Goal: Task Accomplishment & Management: Complete application form

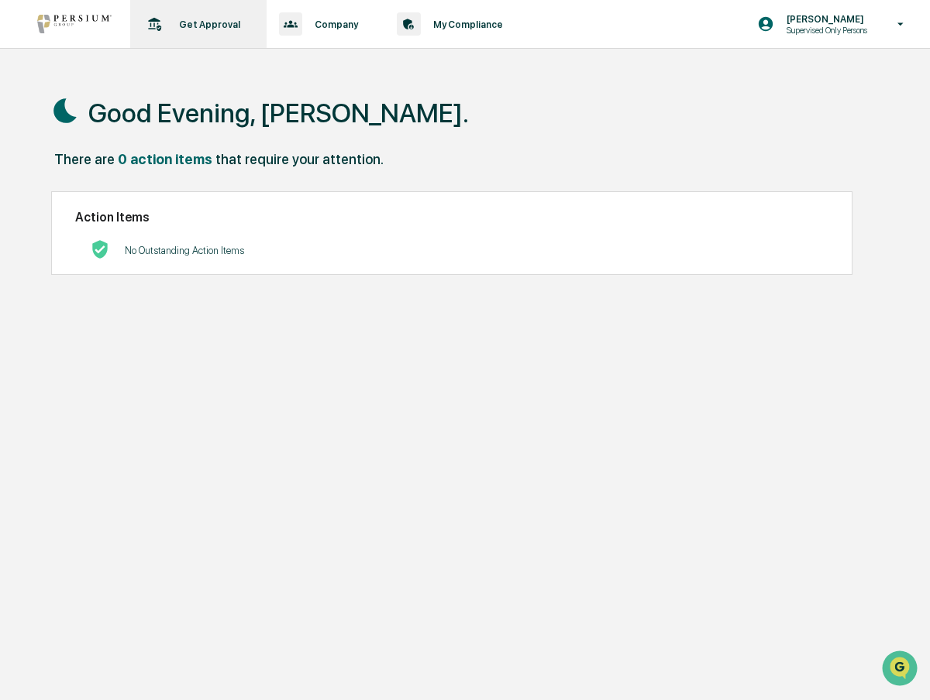
click at [194, 33] on div "Get Approval Content & Transactions" at bounding box center [196, 24] width 121 height 48
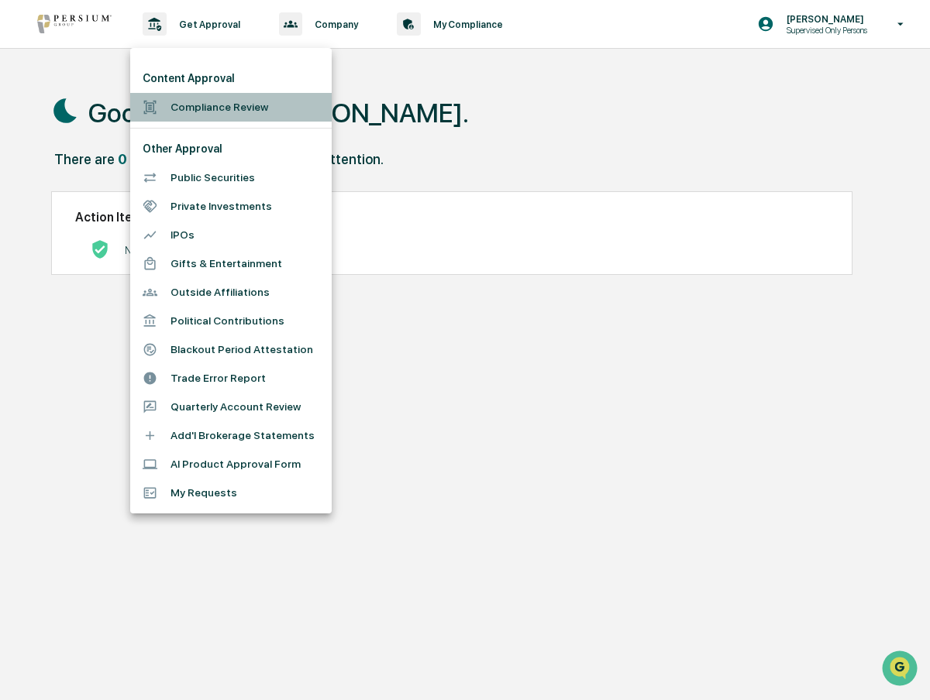
click at [215, 106] on li "Compliance Review" at bounding box center [230, 107] width 201 height 29
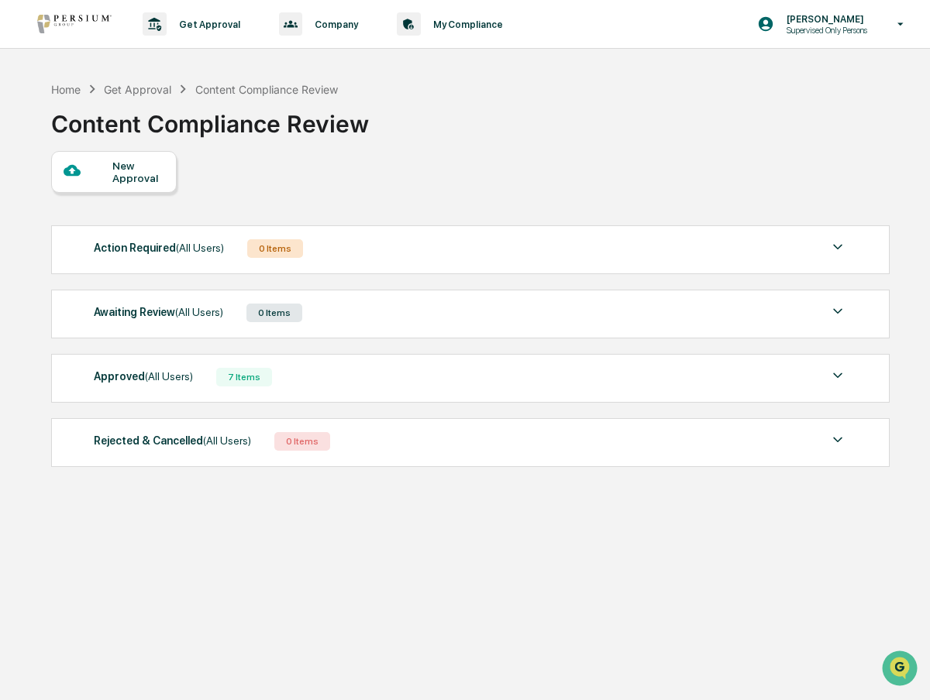
click at [147, 174] on div "New Approval" at bounding box center [138, 172] width 52 height 25
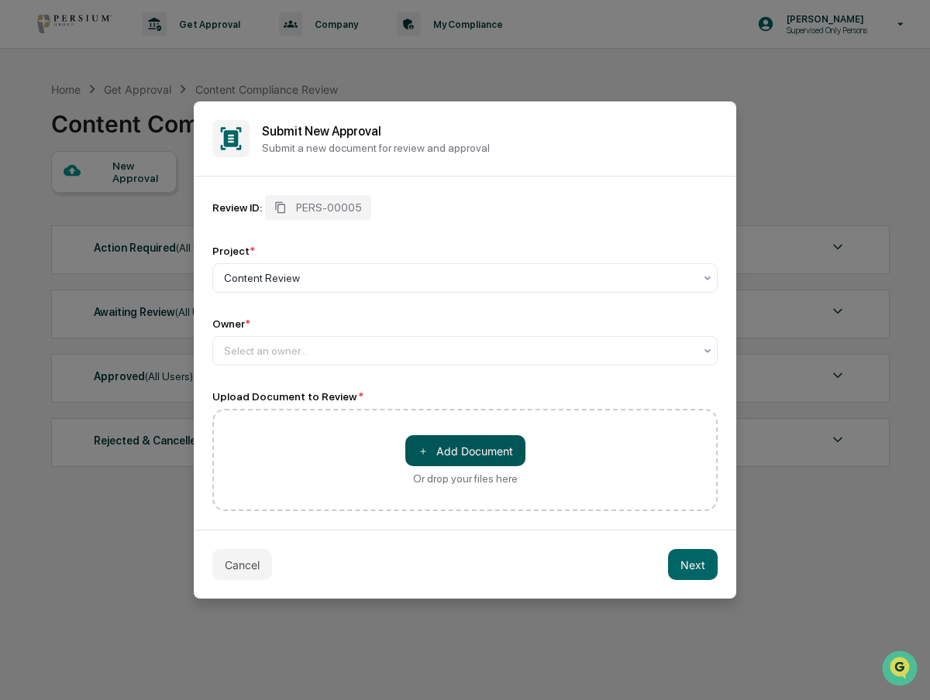
click at [458, 458] on button "＋ Add Document" at bounding box center [465, 450] width 120 height 31
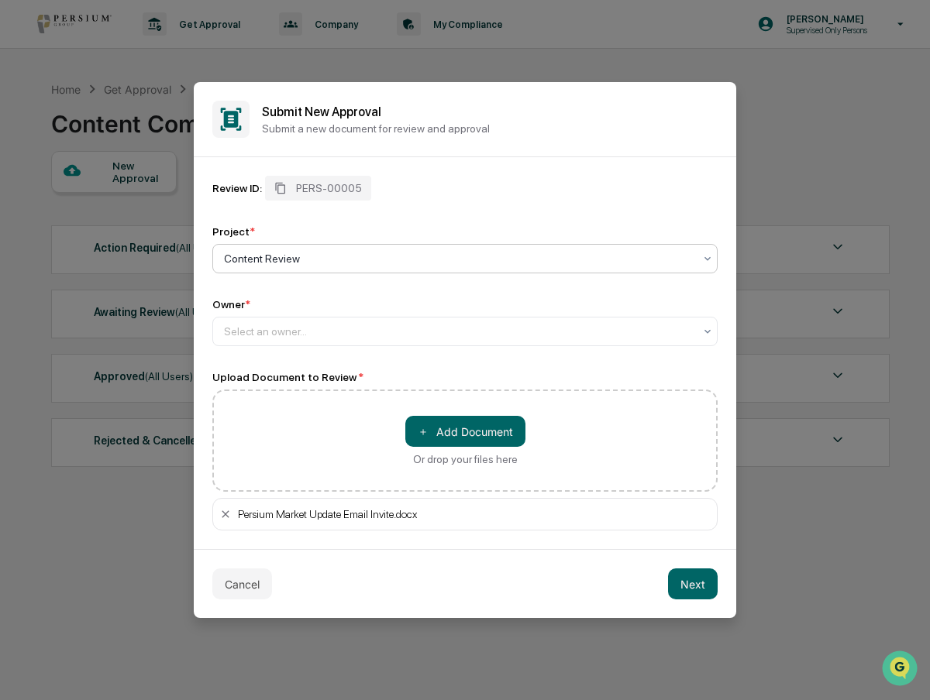
click at [414, 265] on div at bounding box center [459, 258] width 470 height 15
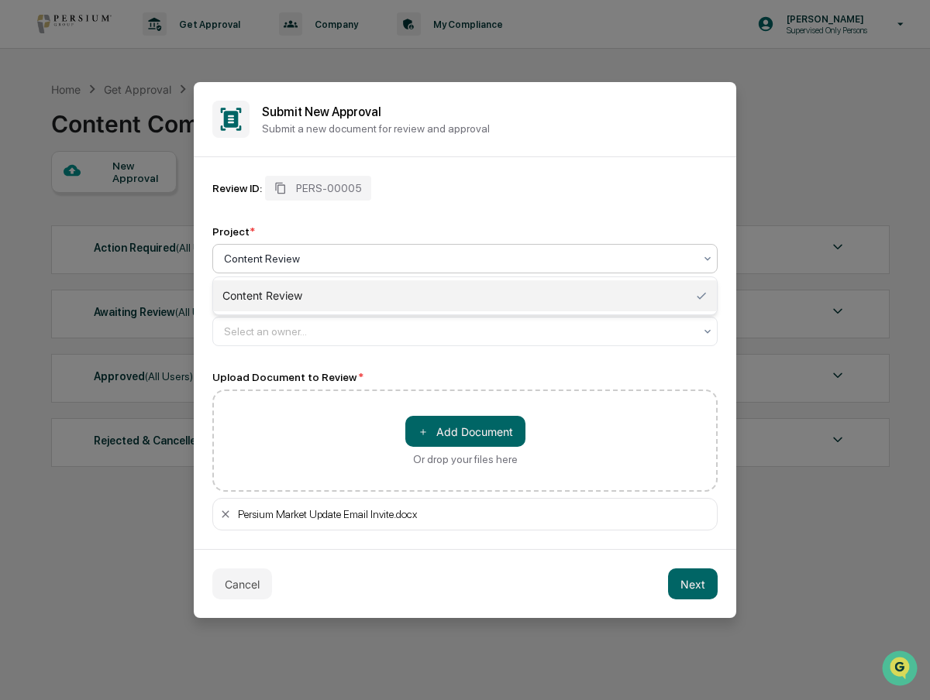
click at [414, 265] on div at bounding box center [459, 258] width 470 height 15
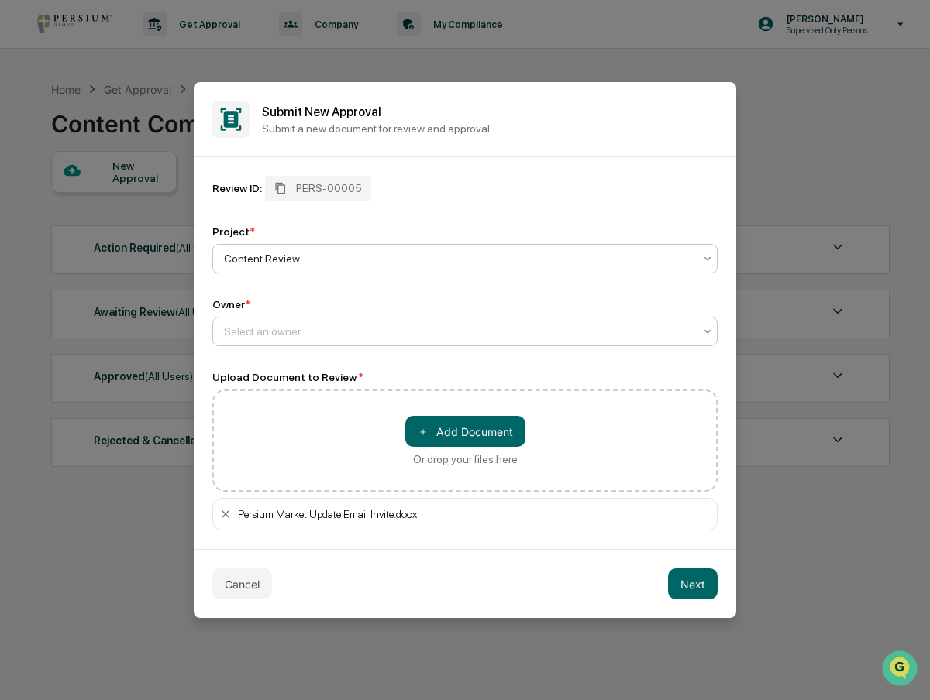
click at [373, 330] on div at bounding box center [459, 331] width 470 height 15
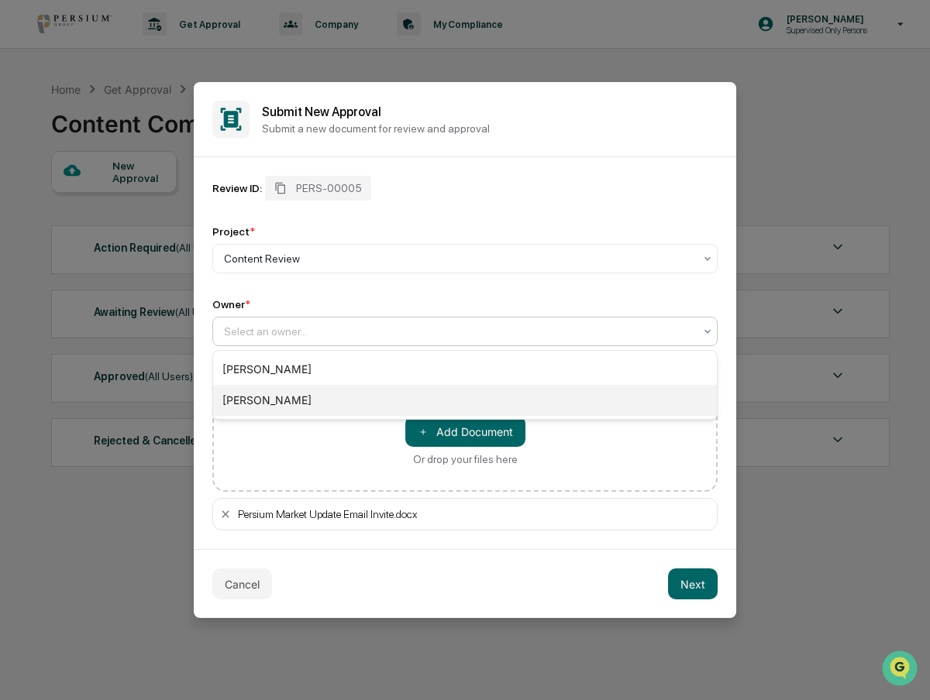
click at [353, 401] on div "[PERSON_NAME]" at bounding box center [465, 400] width 504 height 31
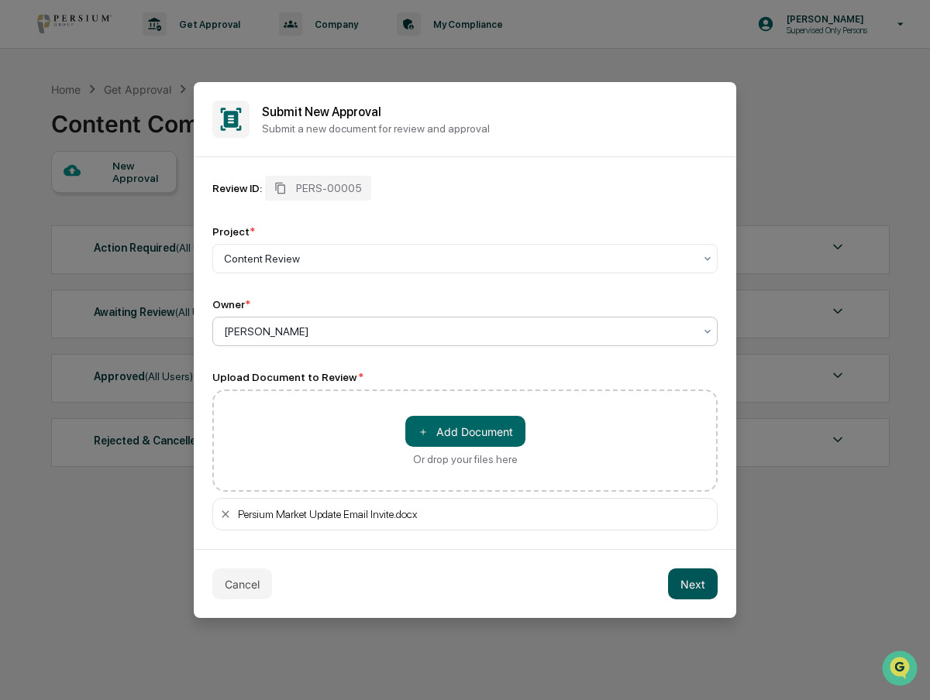
click at [674, 587] on button "Next" at bounding box center [693, 584] width 50 height 31
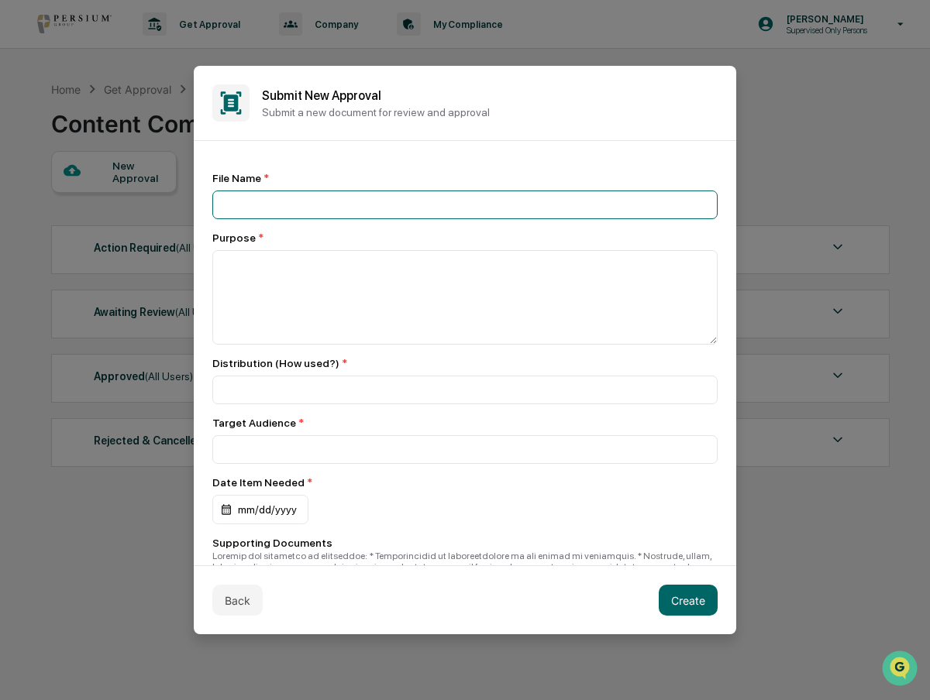
click at [345, 199] on input at bounding box center [464, 205] width 505 height 29
type input "**********"
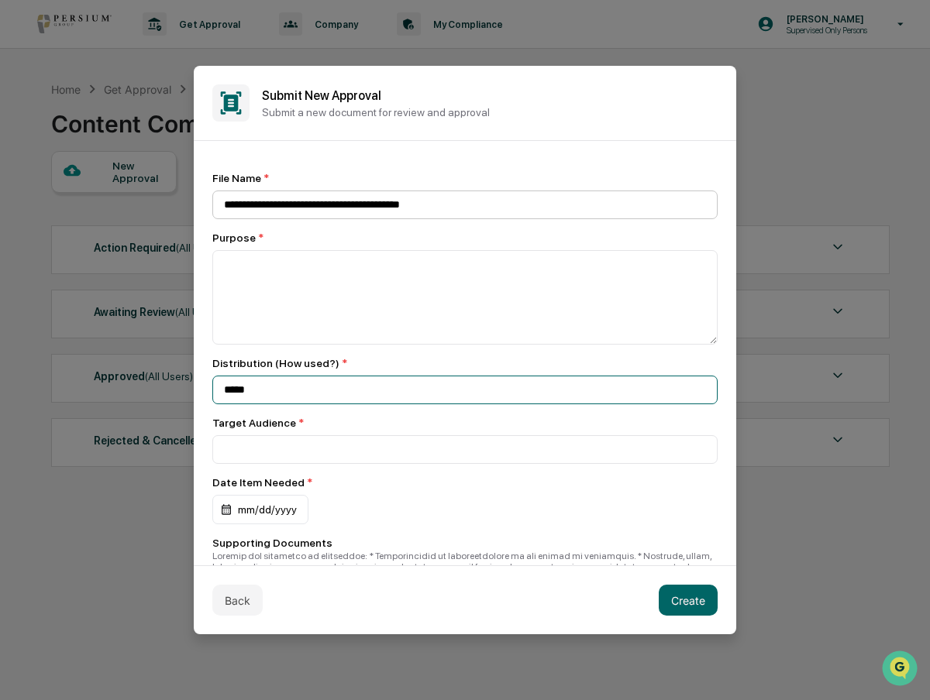
type input "*****"
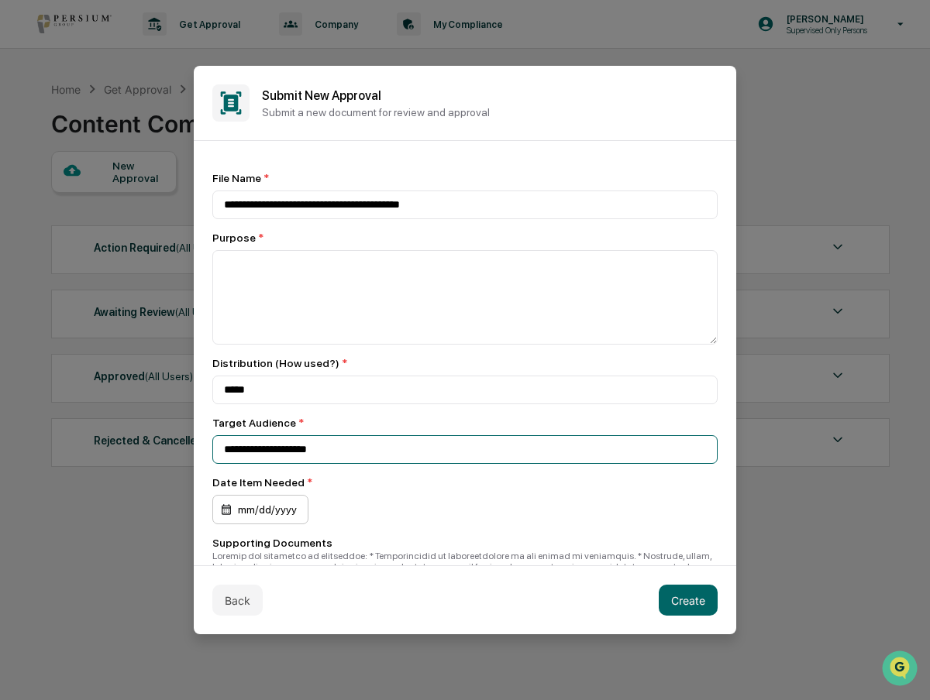
type input "**********"
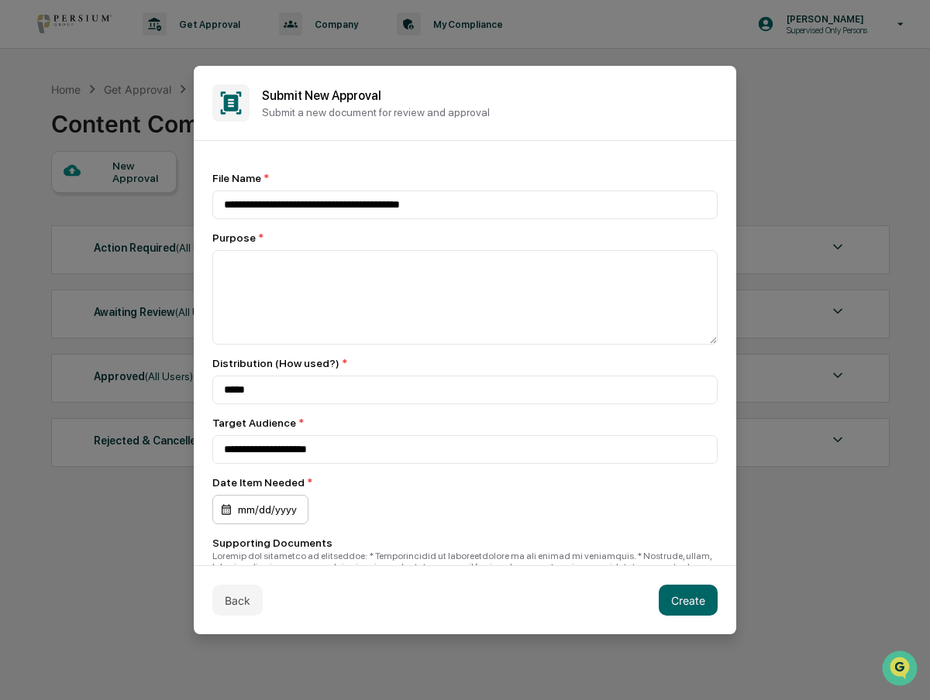
click at [279, 518] on div "mm/dd/yyyy" at bounding box center [260, 509] width 96 height 29
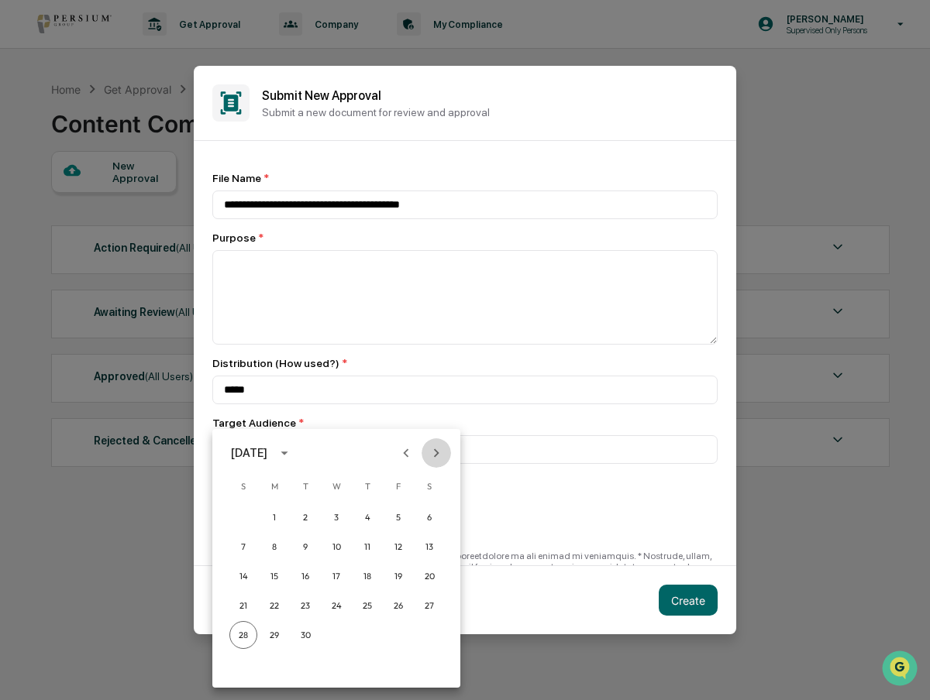
click at [434, 456] on icon "Next month" at bounding box center [436, 453] width 5 height 9
click at [360, 524] on button "2" at bounding box center [368, 518] width 28 height 28
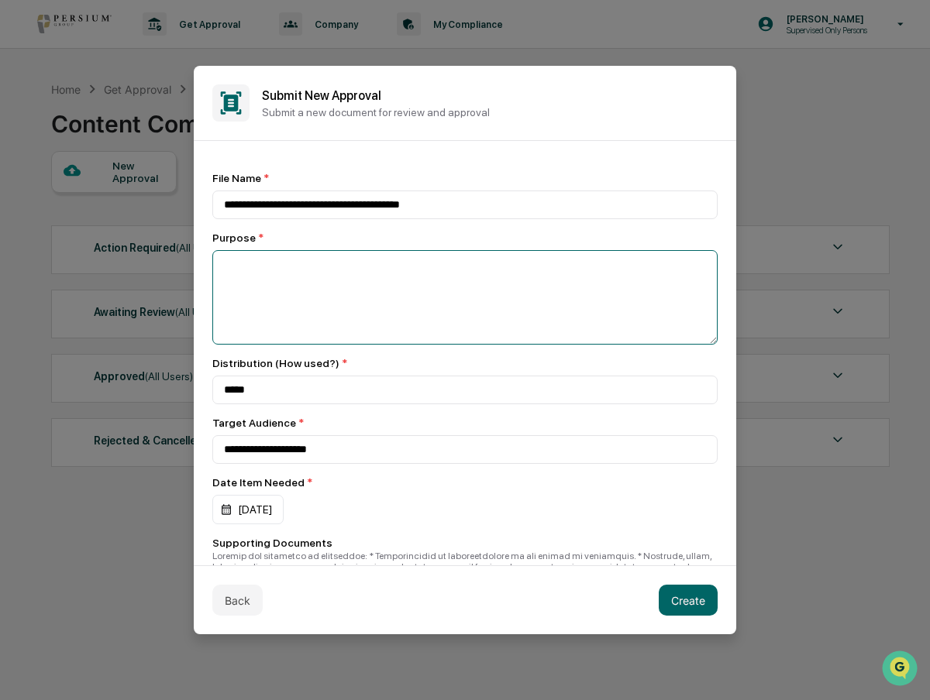
click at [341, 275] on textarea at bounding box center [464, 297] width 505 height 95
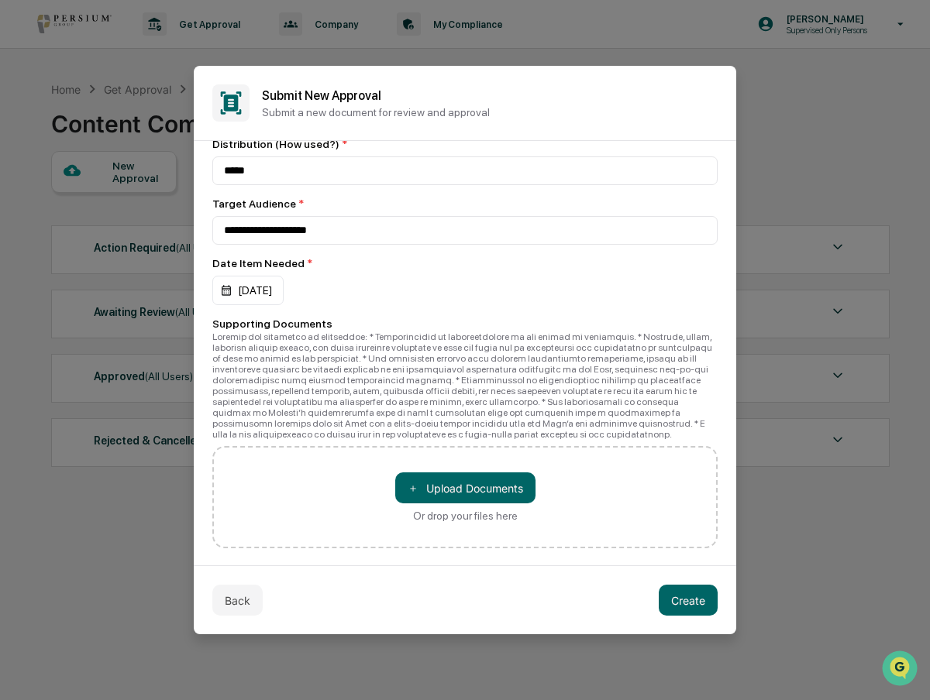
scroll to position [250, 0]
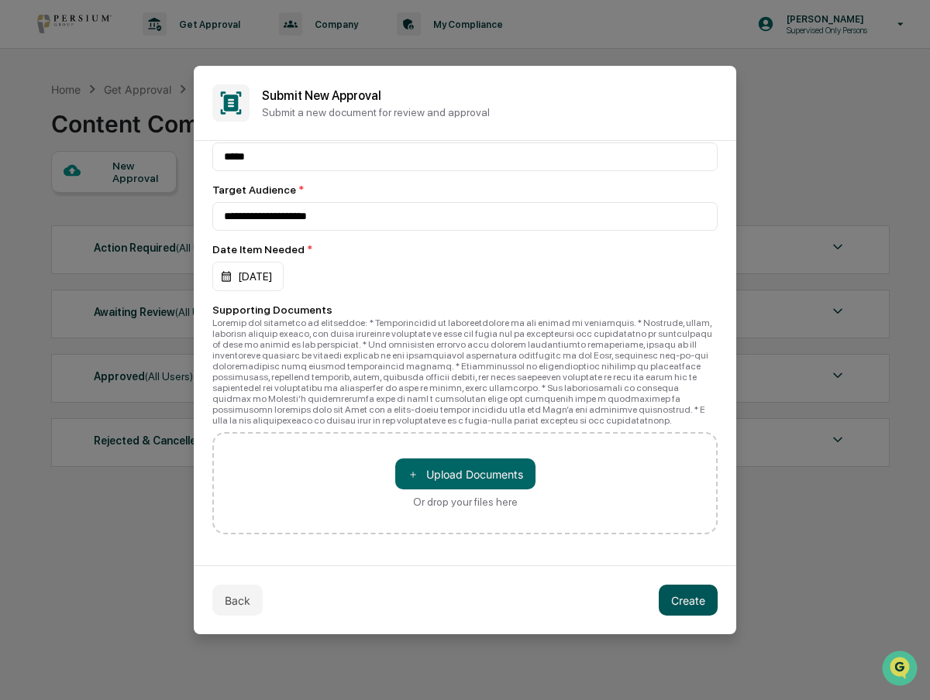
type textarea "**********"
click at [675, 601] on button "Create" at bounding box center [688, 600] width 59 height 31
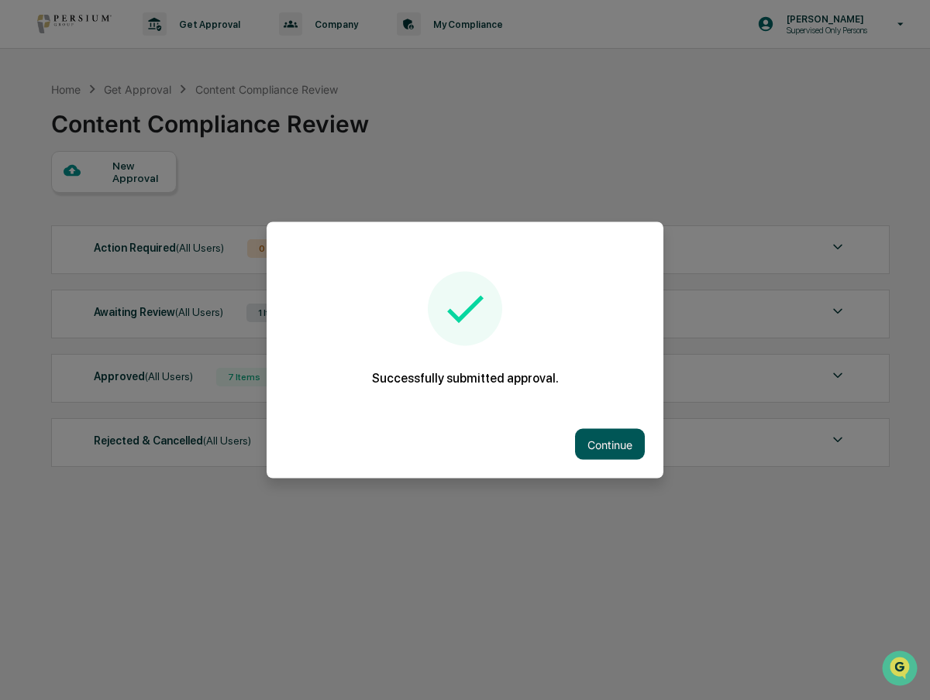
click at [611, 443] on button "Continue" at bounding box center [610, 444] width 70 height 31
